Goal: Transaction & Acquisition: Purchase product/service

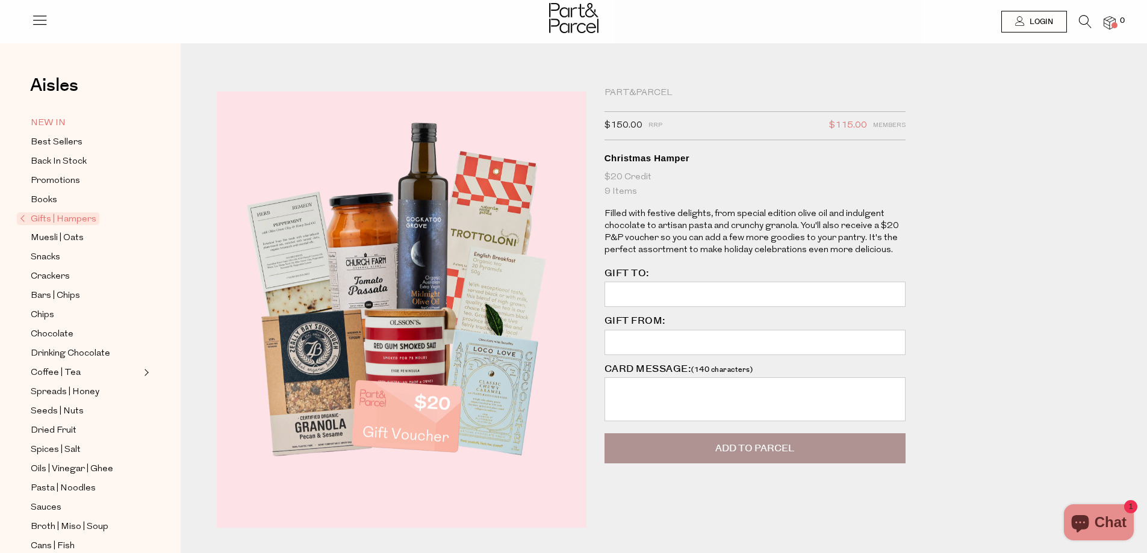
click at [51, 123] on span "NEW IN" at bounding box center [48, 123] width 35 height 14
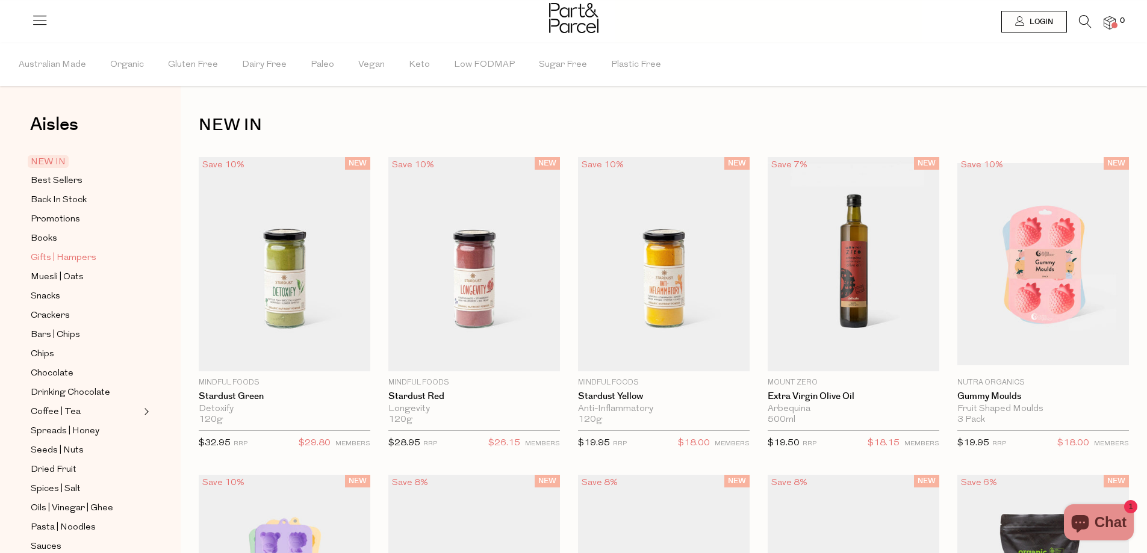
click at [51, 254] on span "Gifts | Hampers" at bounding box center [64, 258] width 66 height 14
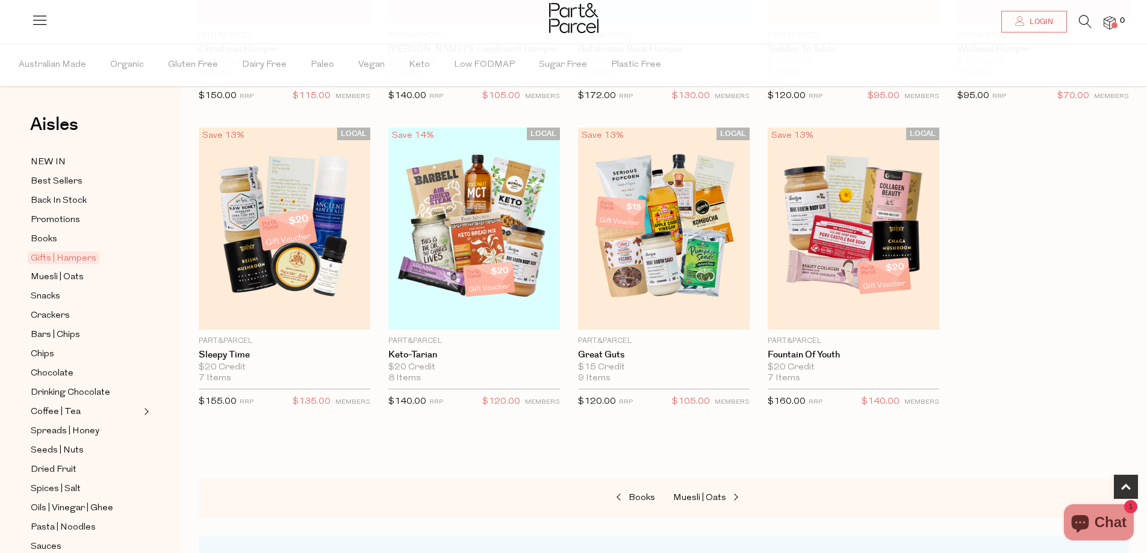
scroll to position [341, 0]
